Goal: Information Seeking & Learning: Learn about a topic

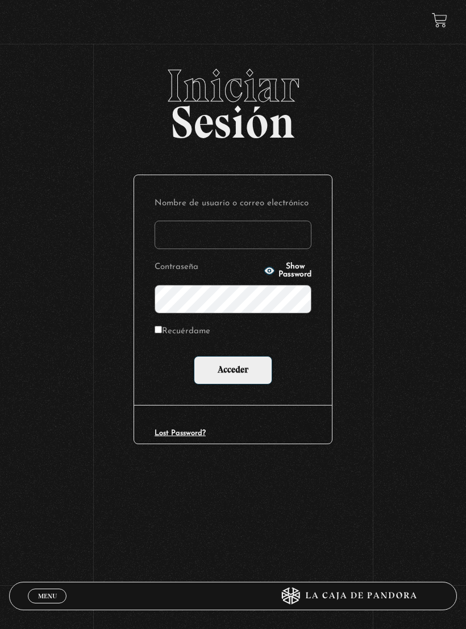
type input "[EMAIL_ADDRESS][DOMAIN_NAME]"
click at [233, 370] on input "Acceder" at bounding box center [233, 370] width 78 height 28
click at [159, 330] on input "Recuérdame" at bounding box center [158, 329] width 7 height 7
checkbox input "true"
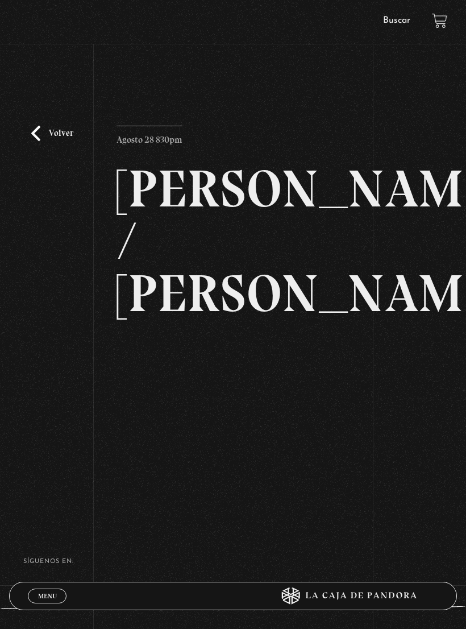
click at [34, 141] on link "Volver" at bounding box center [52, 133] width 42 height 15
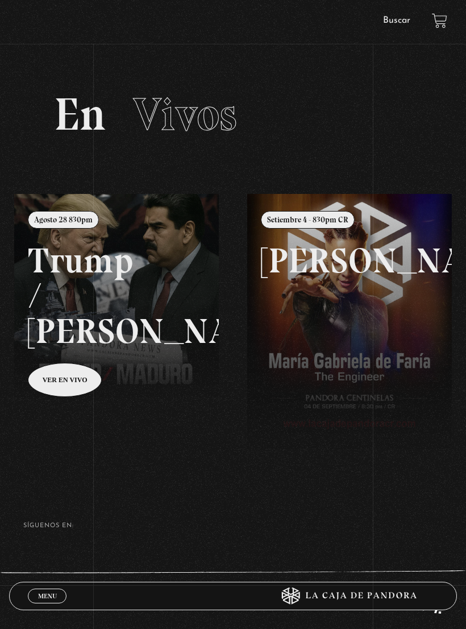
click at [398, 24] on link "Buscar" at bounding box center [396, 20] width 27 height 9
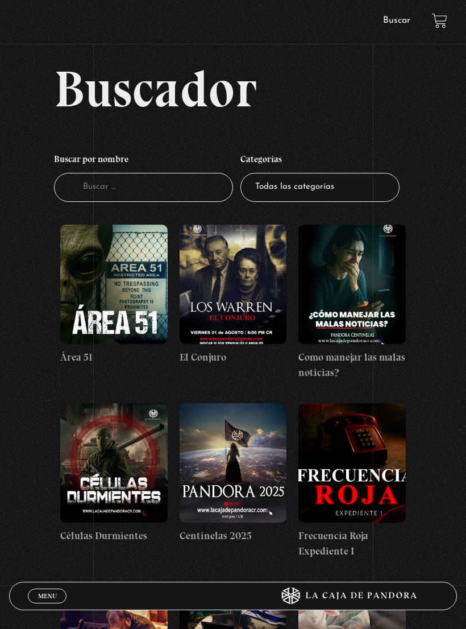
click at [197, 188] on input "Buscador" at bounding box center [143, 187] width 179 height 29
type input "Art"
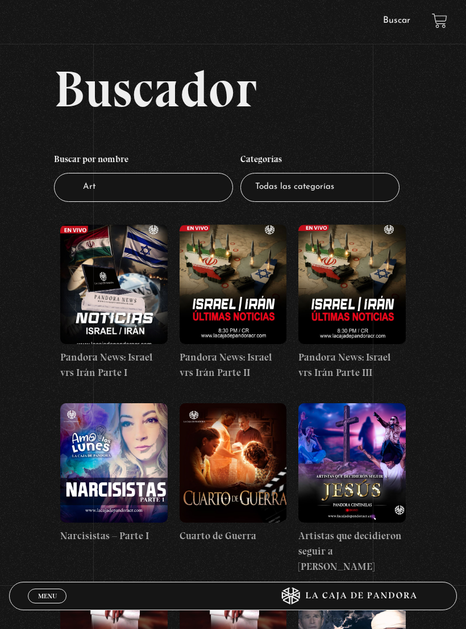
click at [353, 447] on figure at bounding box center [351, 462] width 107 height 119
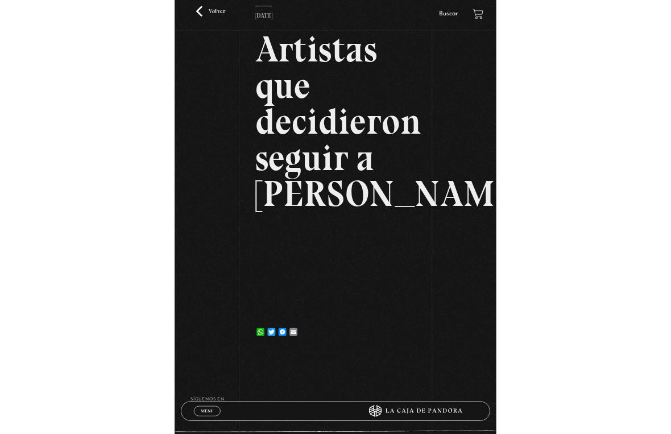
scroll to position [14, 0]
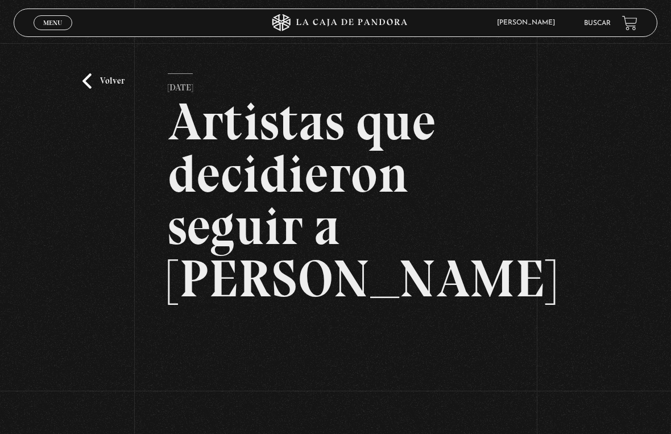
click at [465, 0] on html "ingresar al sitio Ver Video Más Información Solicitar Por favor coloque su disp…" at bounding box center [335, 354] width 671 height 736
